Goal: Task Accomplishment & Management: Manage account settings

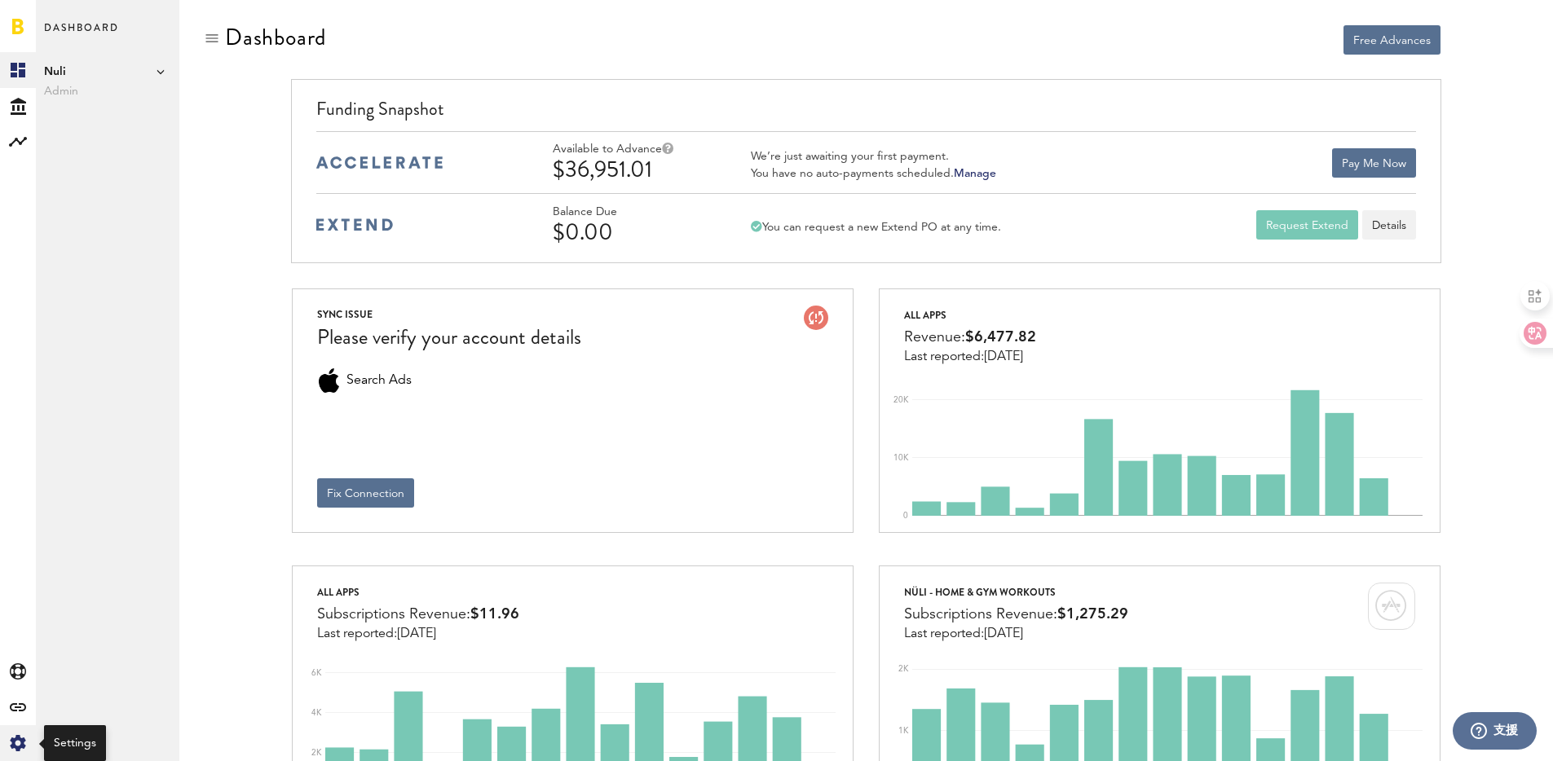
click at [15, 747] on icon at bounding box center [17, 743] width 15 height 16
click at [79, 154] on link "Billing" at bounding box center [107, 142] width 143 height 36
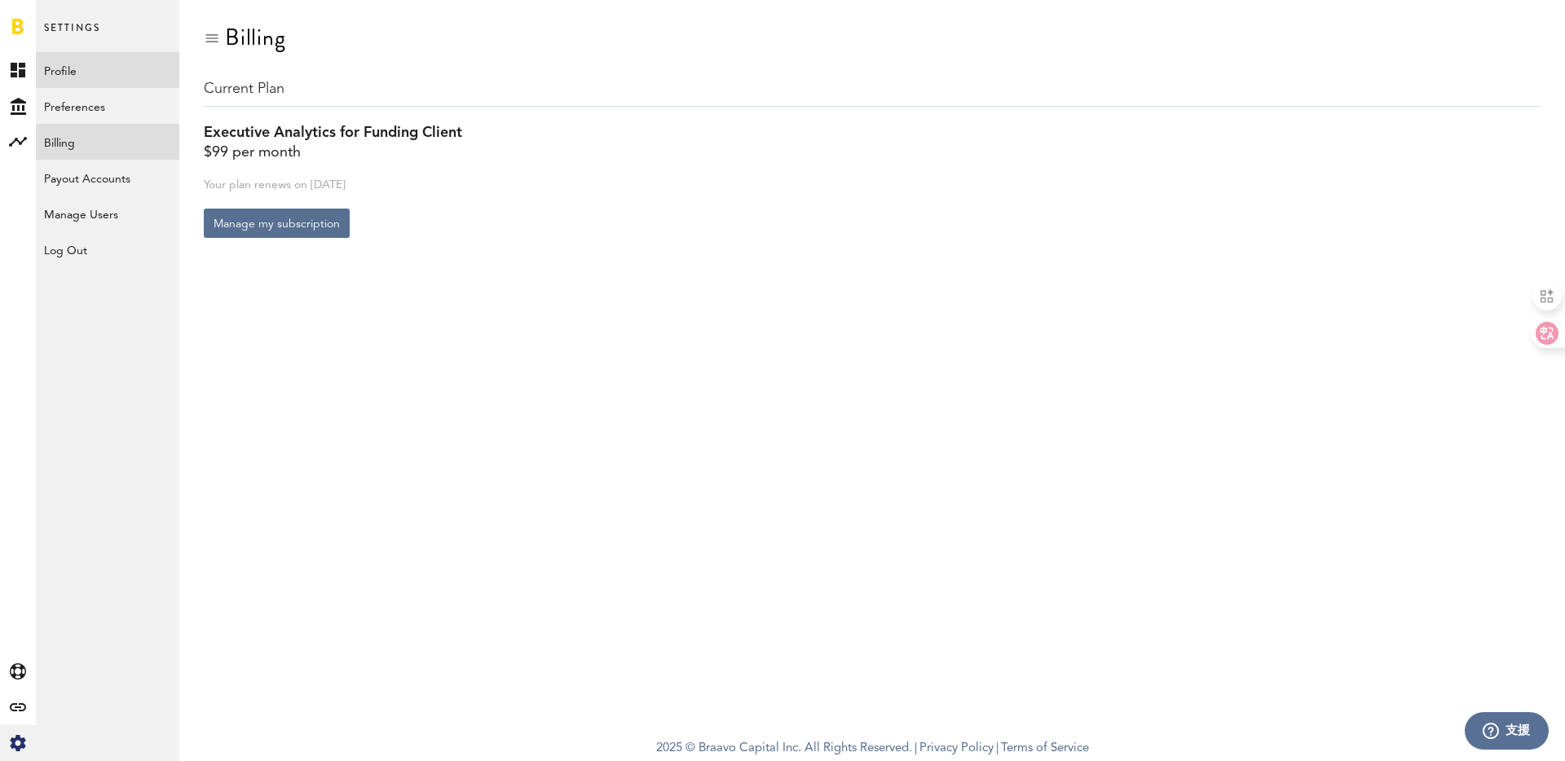
click at [86, 70] on link "Profile" at bounding box center [107, 70] width 143 height 36
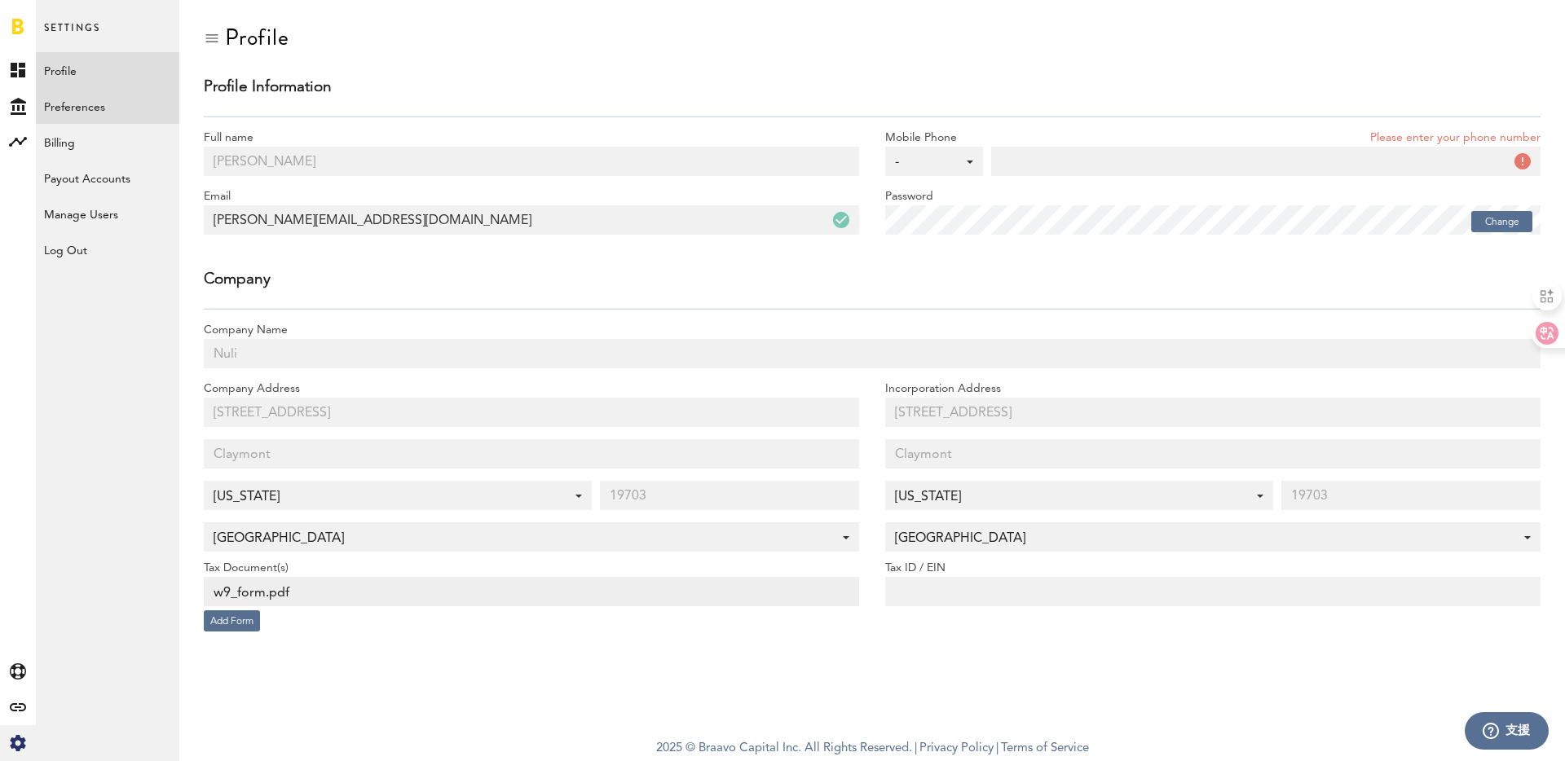
click at [86, 106] on link "Preferences" at bounding box center [107, 106] width 143 height 36
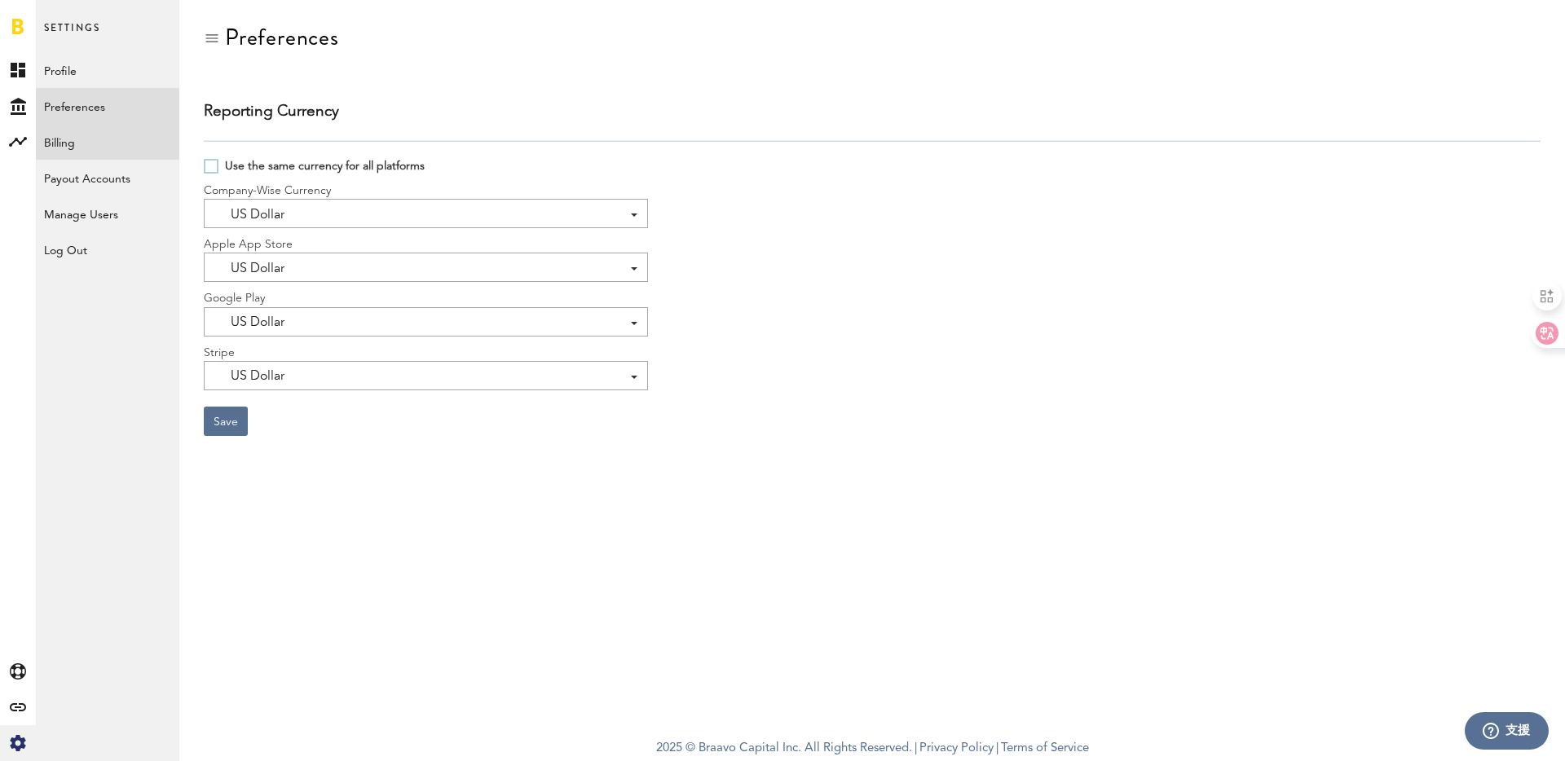
click at [89, 148] on link "Billing" at bounding box center [107, 142] width 143 height 36
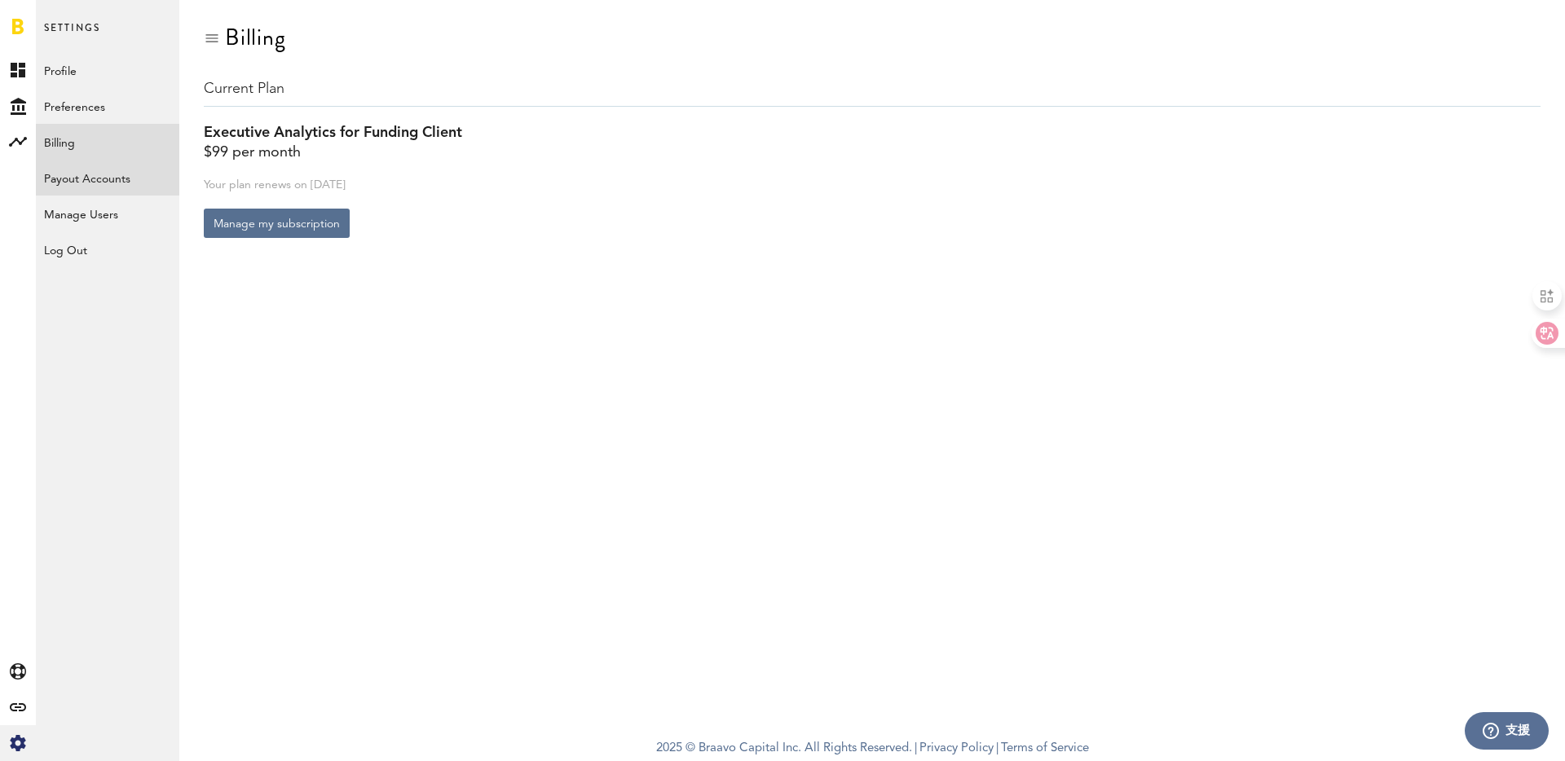
click at [92, 192] on link "Payout Accounts" at bounding box center [107, 178] width 143 height 36
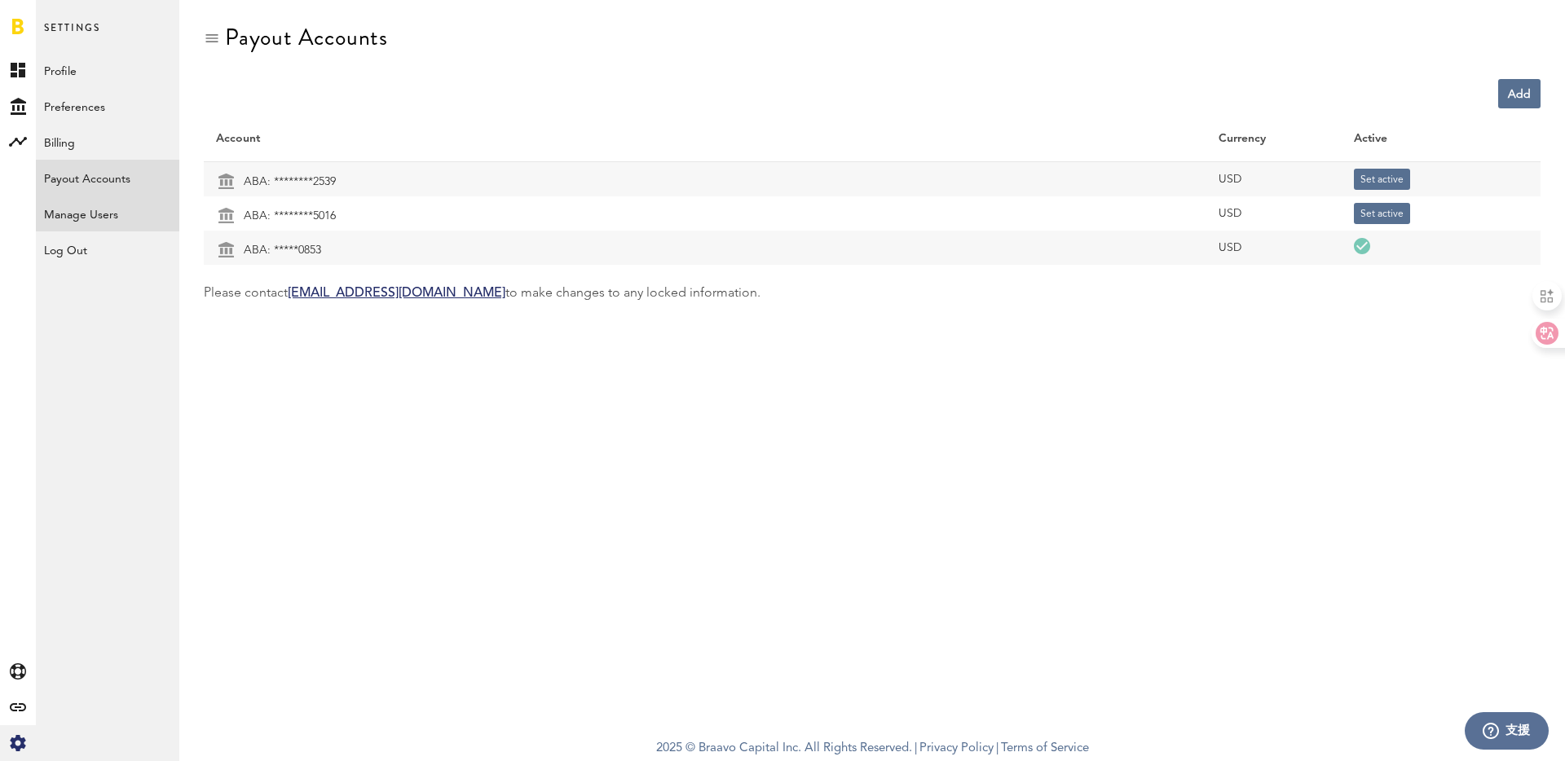
click at [95, 228] on link "Manage Users" at bounding box center [107, 214] width 143 height 36
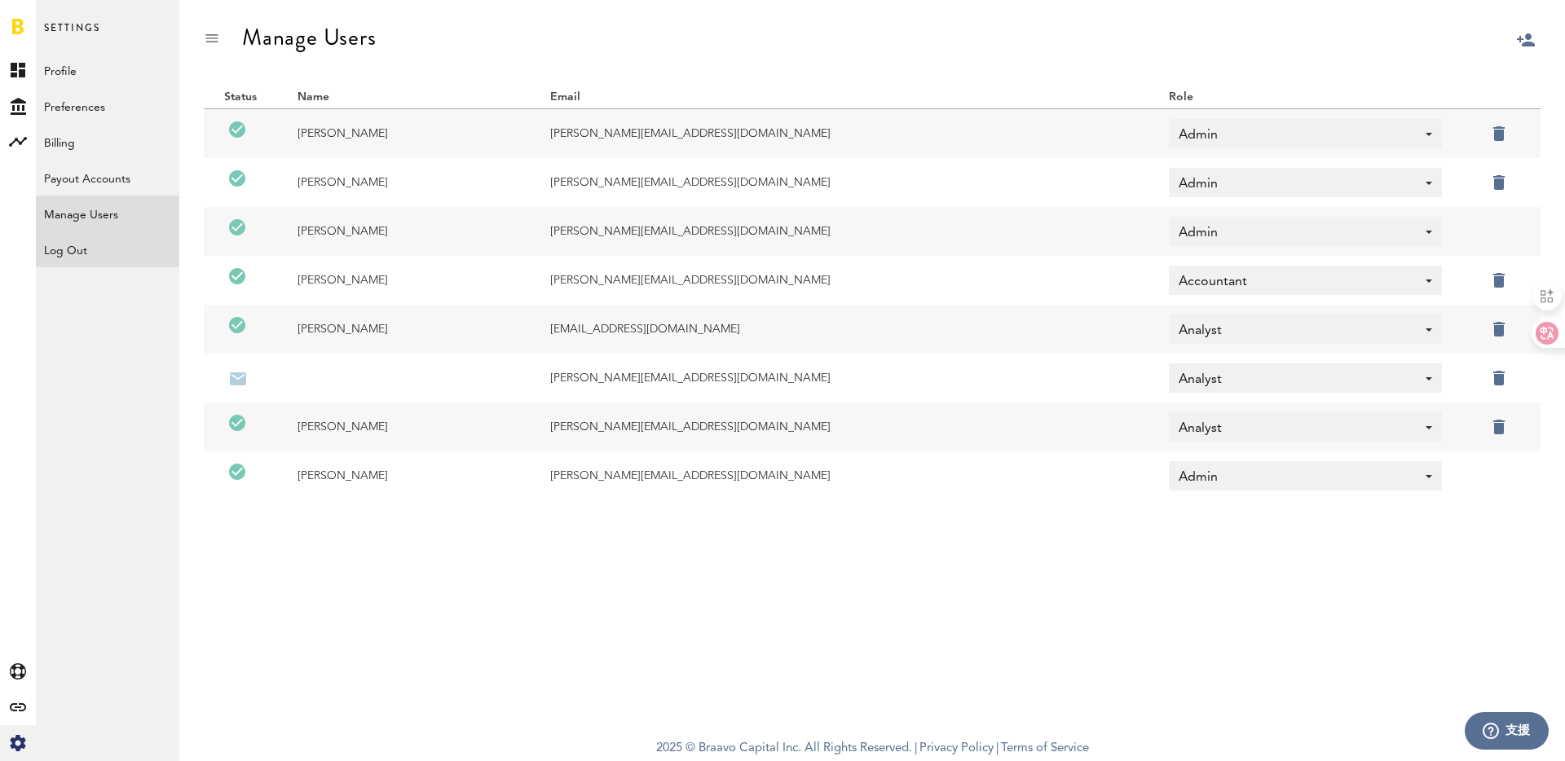
click at [79, 255] on div "Log Out" at bounding box center [107, 245] width 143 height 29
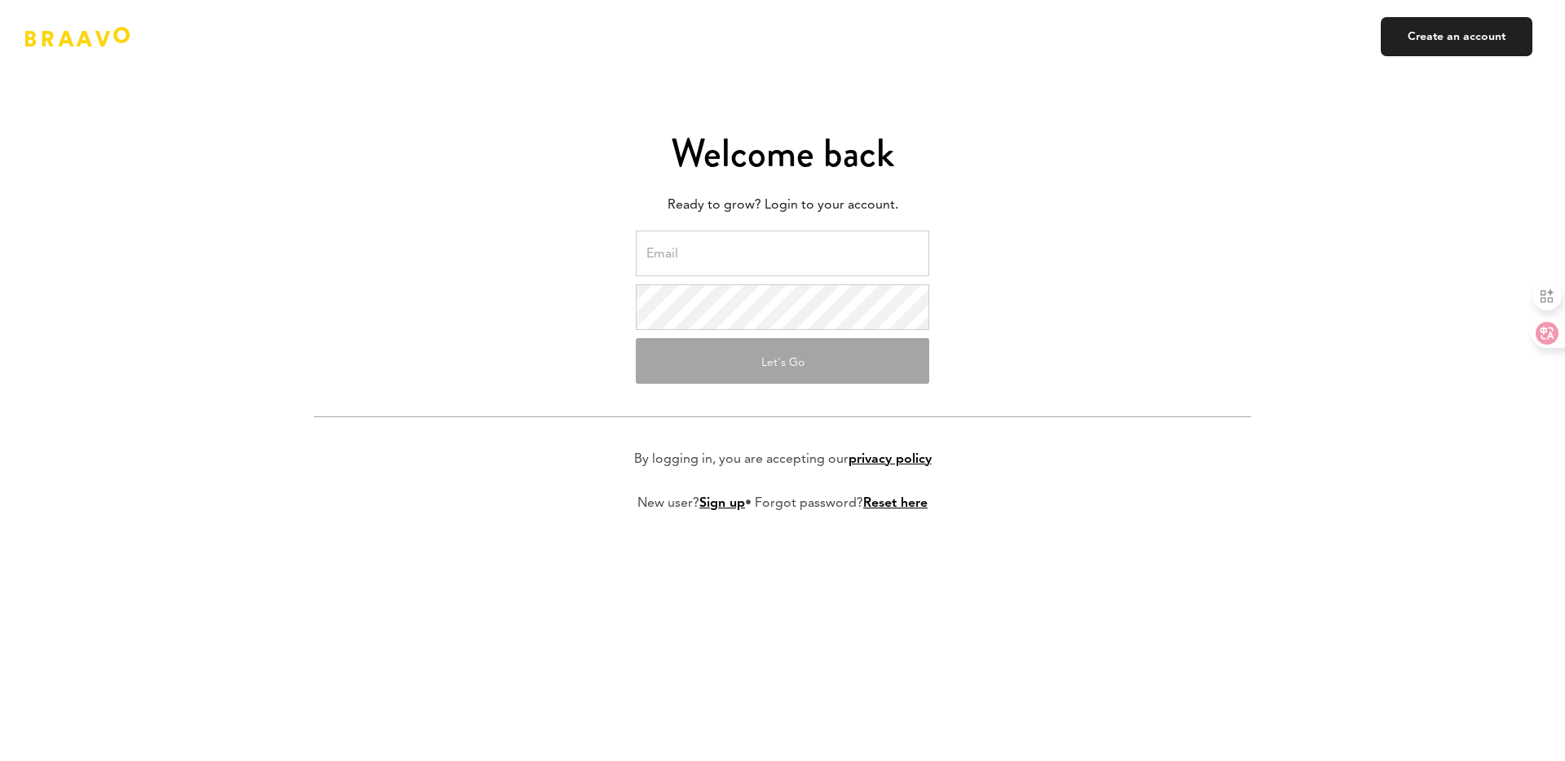
type input "[PERSON_NAME][EMAIL_ADDRESS][DOMAIN_NAME]"
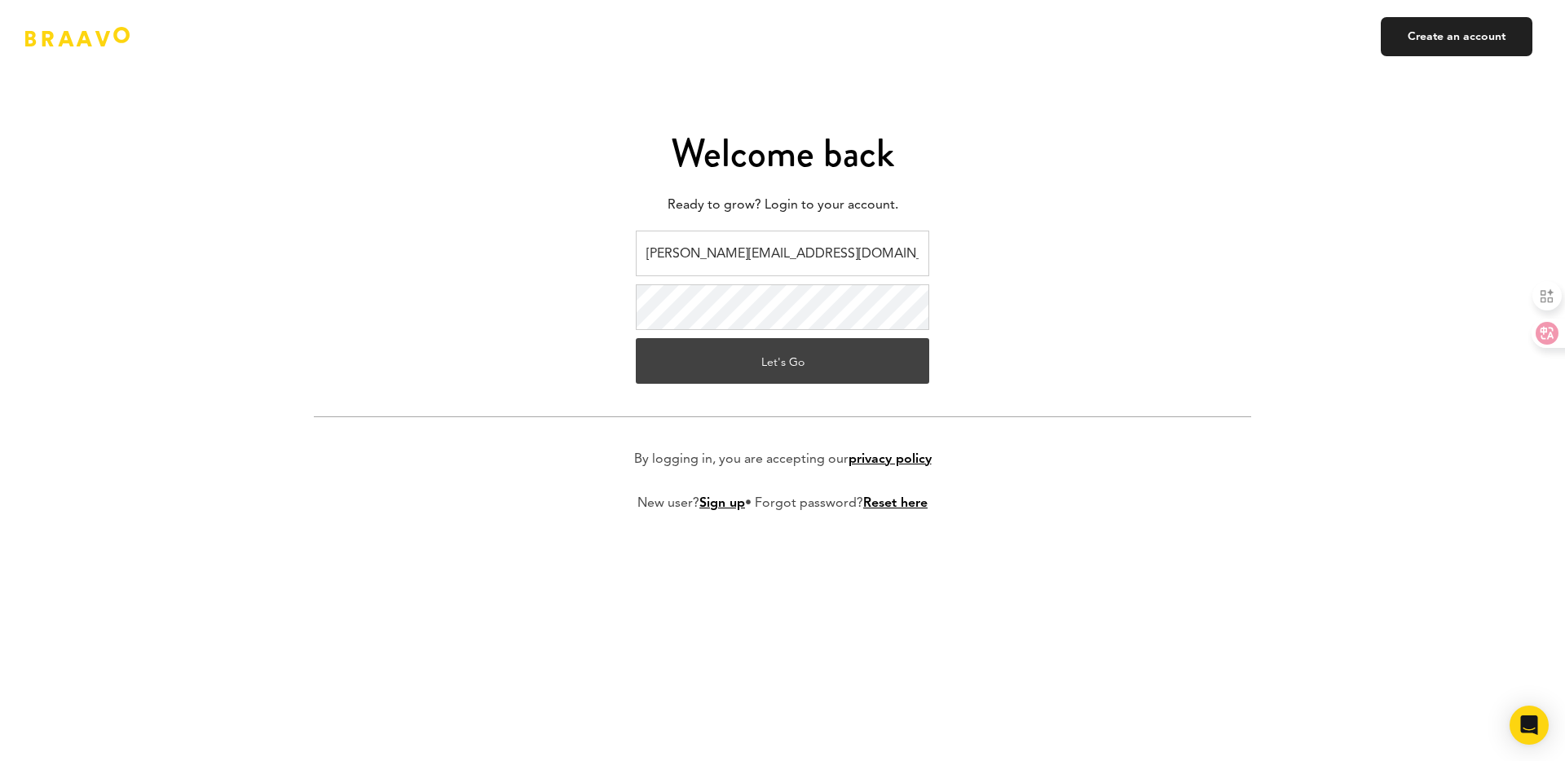
click at [902, 366] on button "Let's Go" at bounding box center [782, 361] width 293 height 46
